Goal: Task Accomplishment & Management: Manage account settings

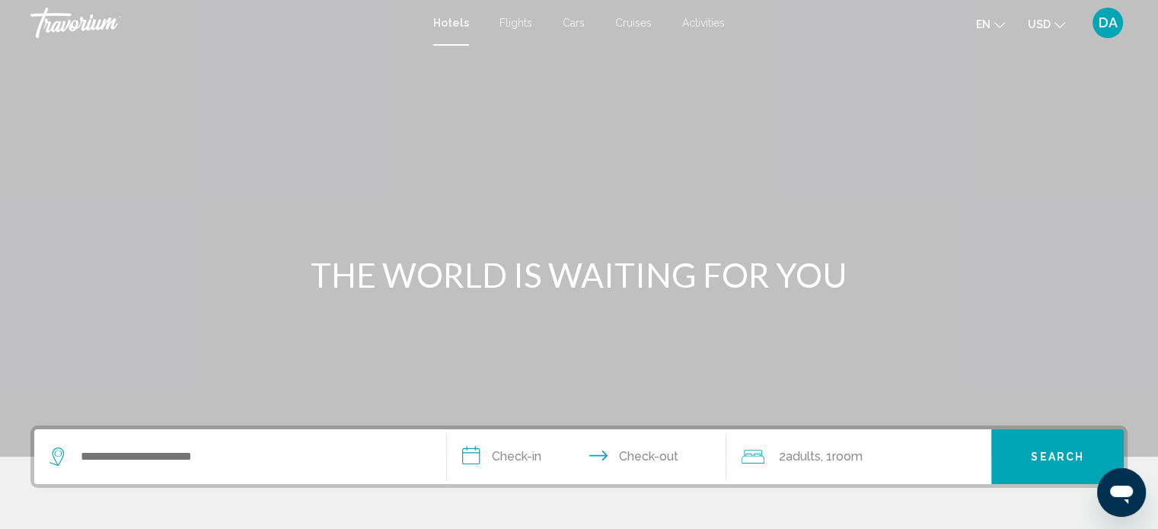
click at [1102, 16] on span "DA" at bounding box center [1107, 22] width 19 height 15
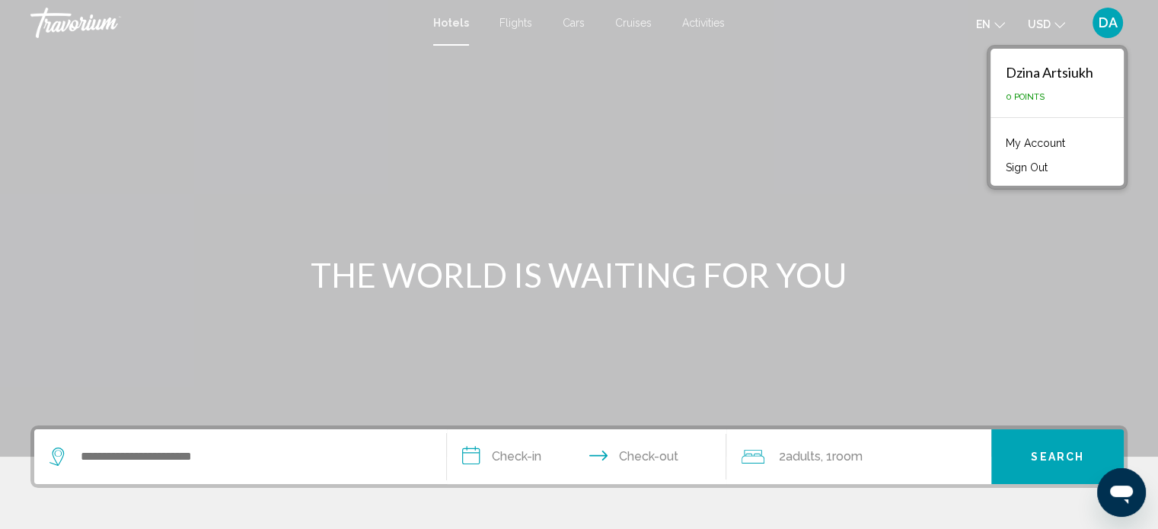
click at [1032, 143] on link "My Account" at bounding box center [1035, 143] width 75 height 20
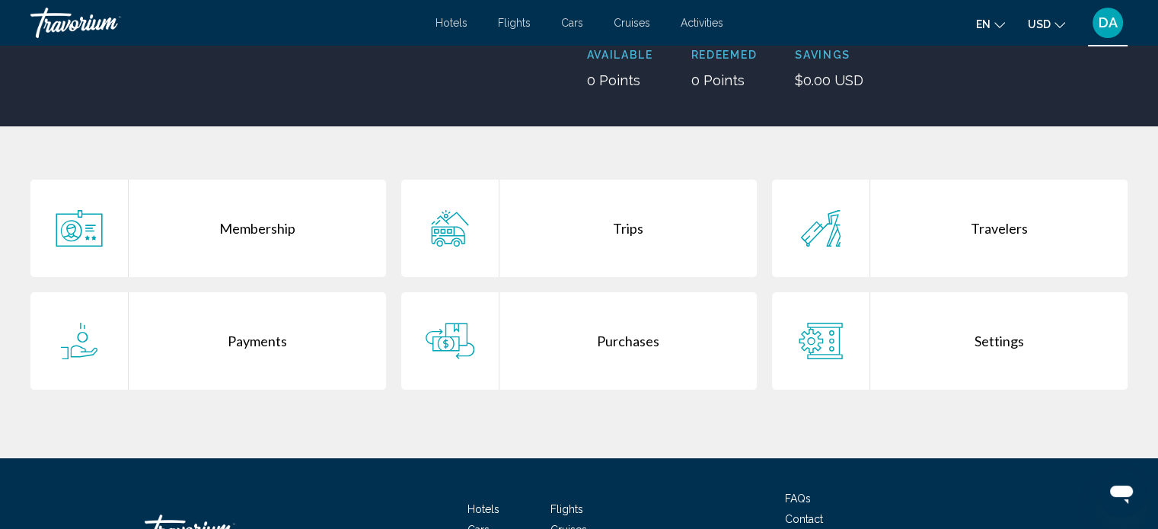
scroll to position [329, 0]
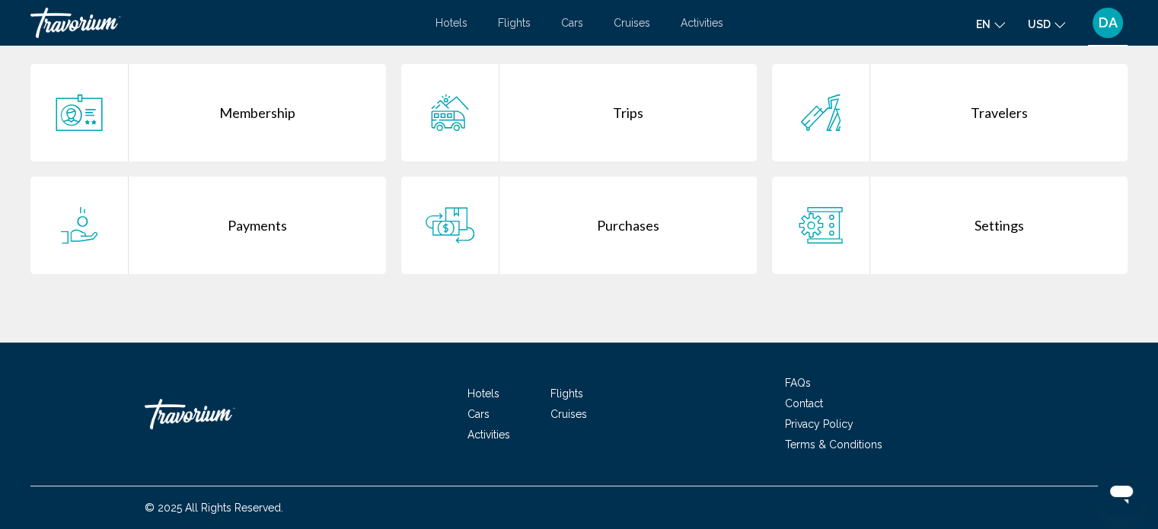
click at [627, 222] on div "Purchases" at bounding box center [627, 225] width 257 height 97
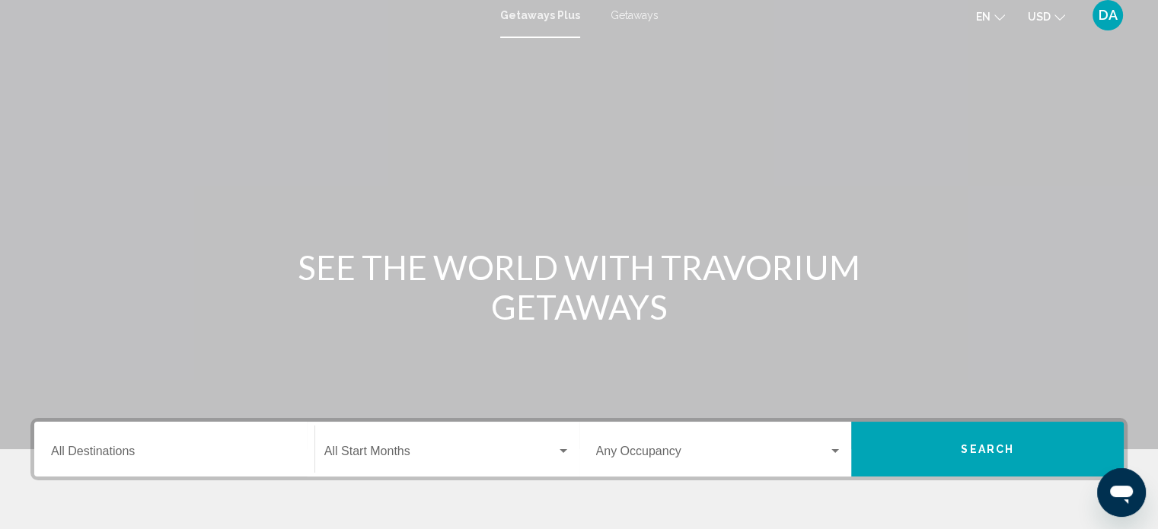
scroll to position [8, 0]
click at [1093, 21] on button "DA" at bounding box center [1108, 14] width 40 height 32
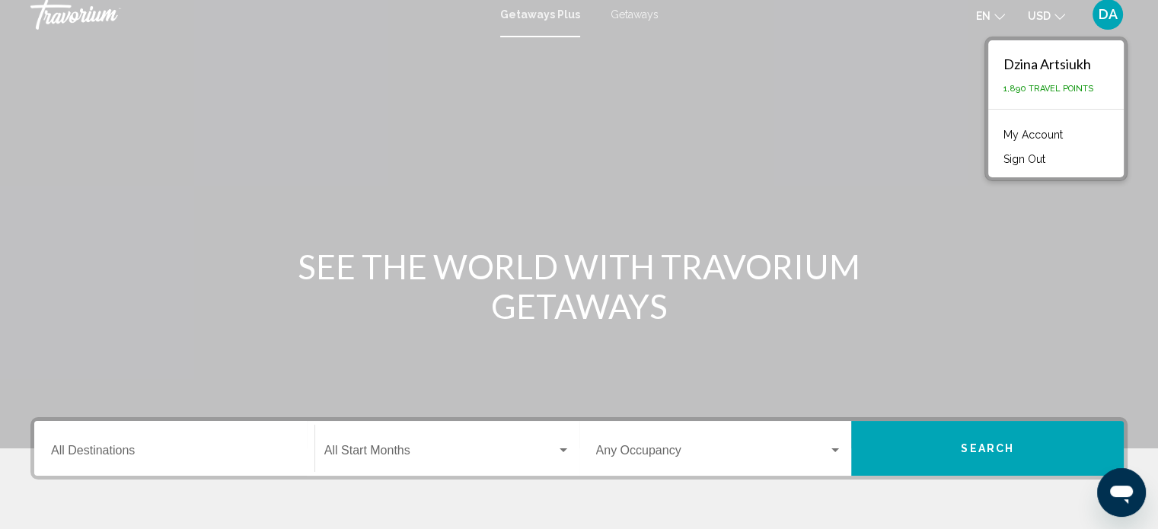
click at [1054, 136] on link "My Account" at bounding box center [1033, 135] width 75 height 20
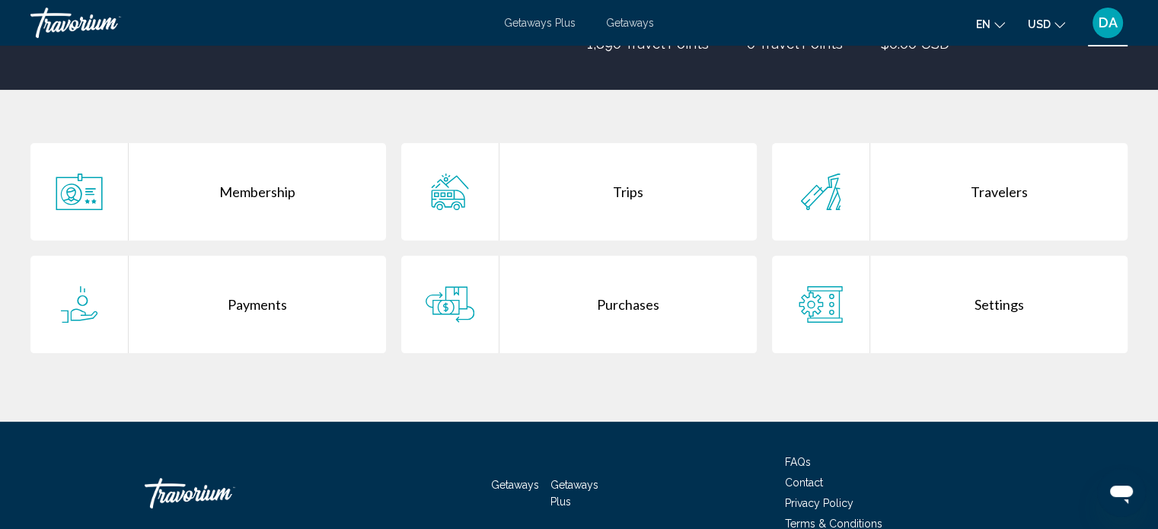
scroll to position [253, 0]
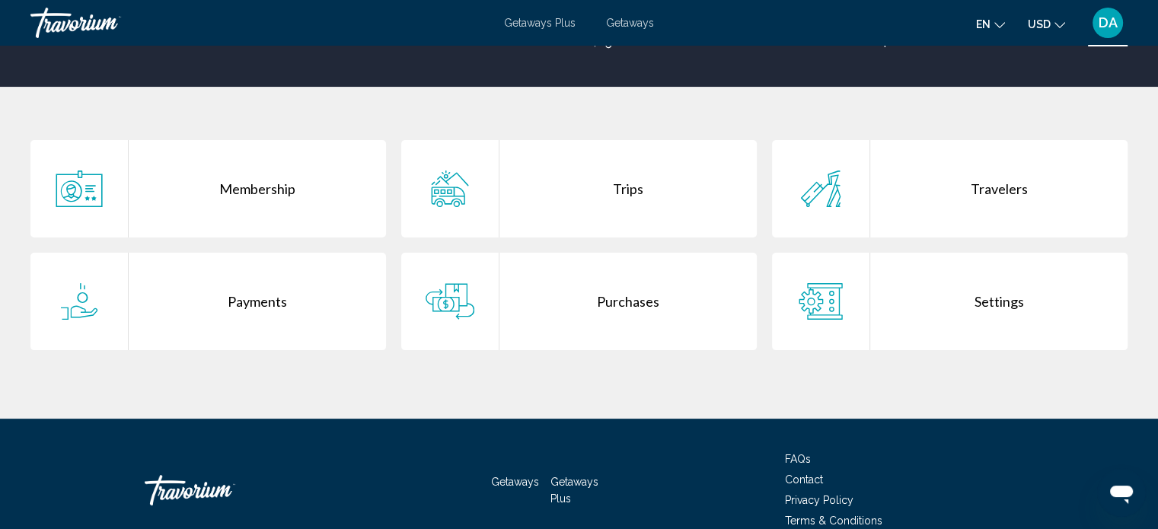
click at [609, 315] on div "Purchases" at bounding box center [627, 301] width 257 height 97
